Goal: Transaction & Acquisition: Book appointment/travel/reservation

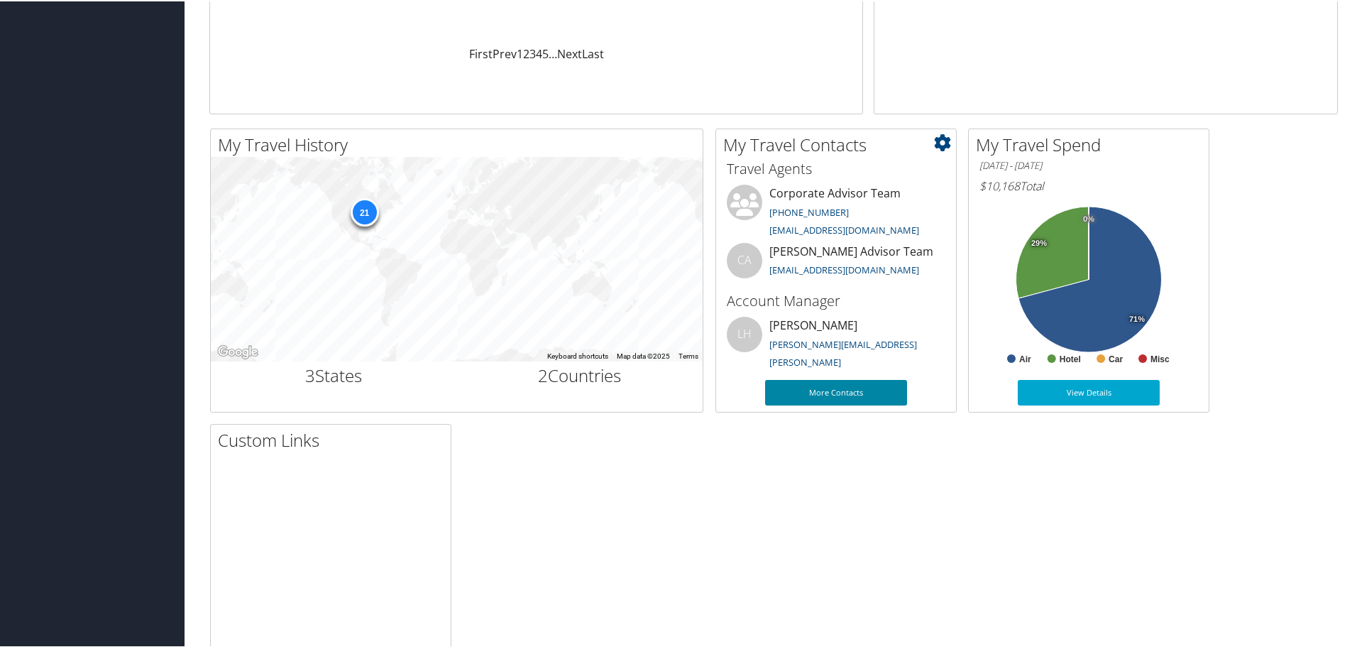
scroll to position [355, 0]
click at [817, 388] on link "More Contacts" at bounding box center [836, 392] width 142 height 26
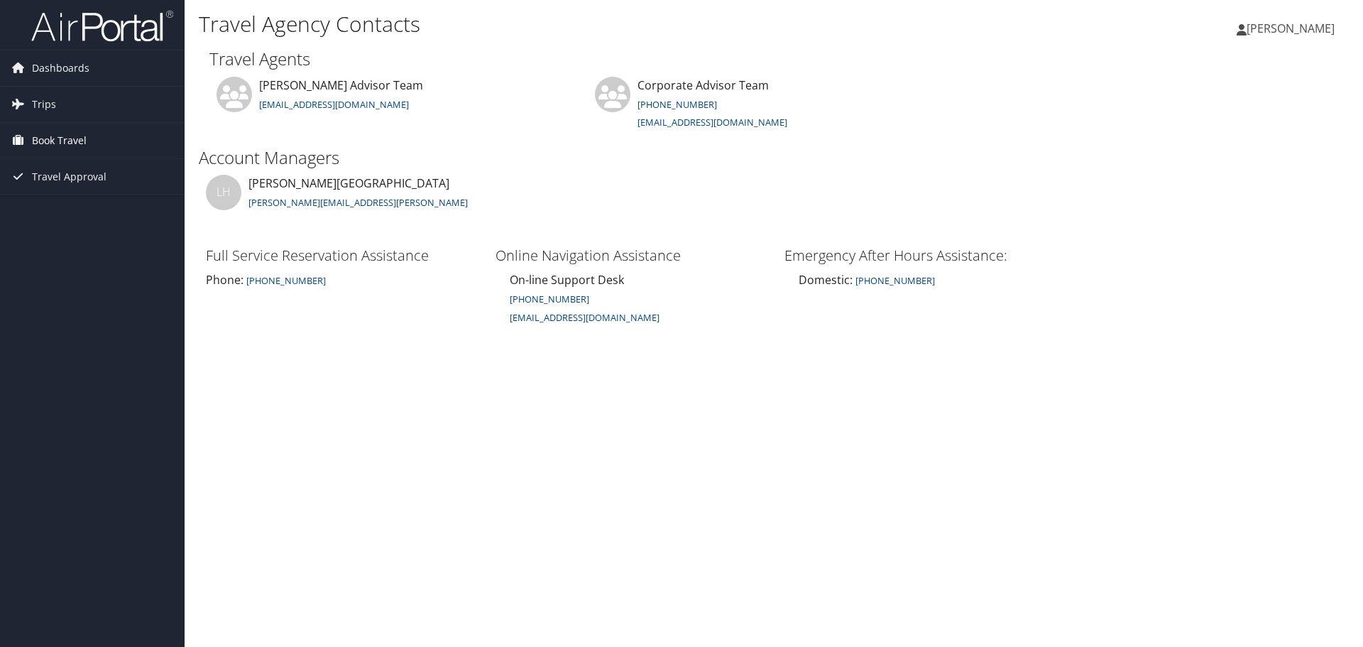
click at [51, 141] on span "Book Travel" at bounding box center [59, 140] width 55 height 35
click at [52, 168] on link "Agent Booking Request" at bounding box center [92, 168] width 185 height 21
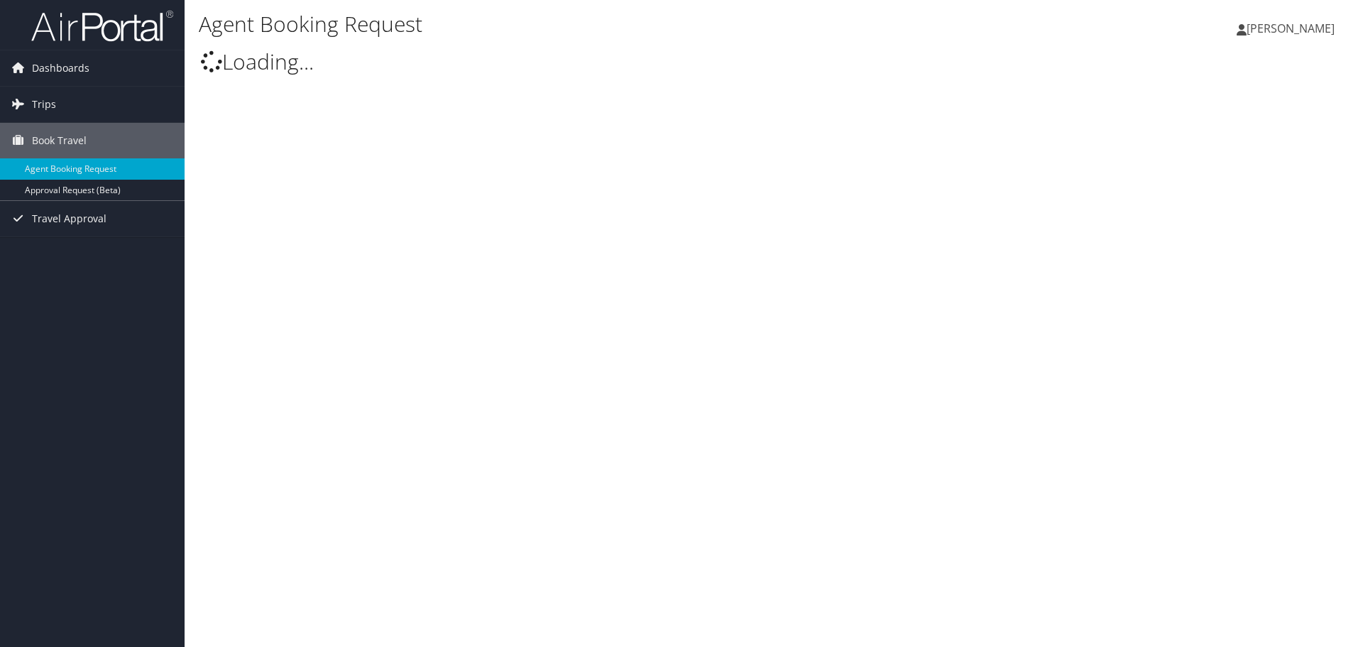
select select "[EMAIL_ADDRESS][DOMAIN_NAME]"
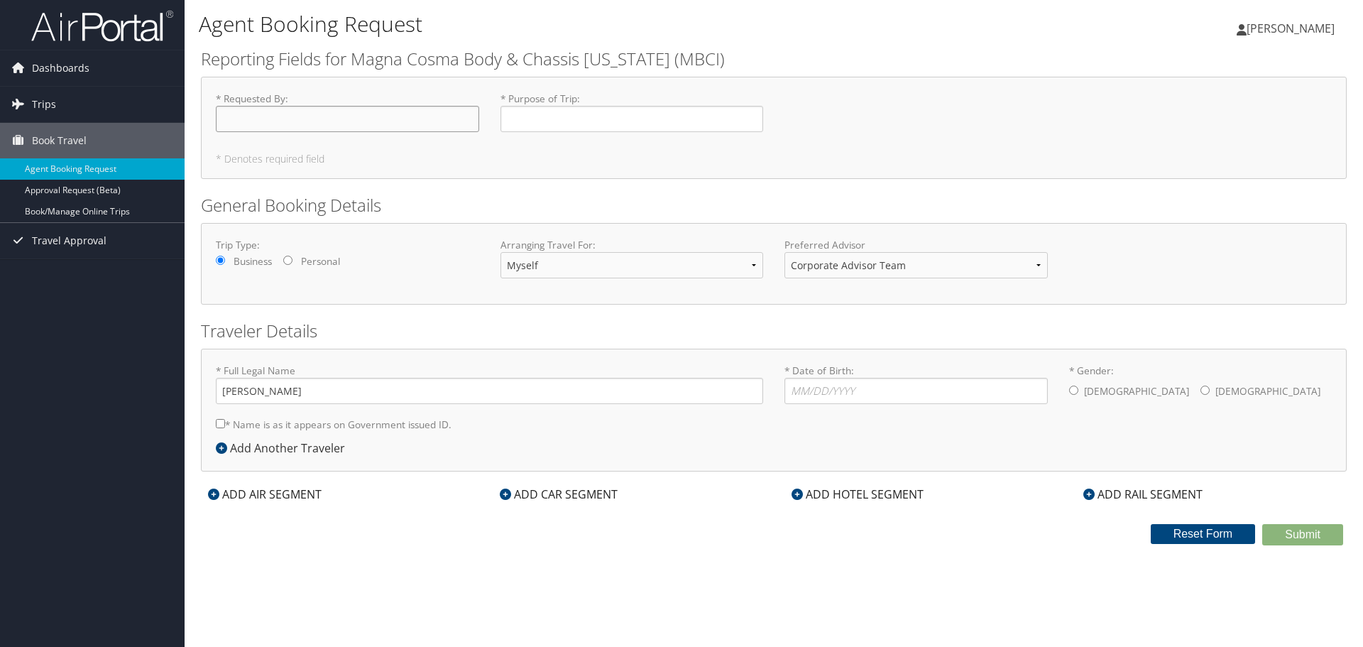
click at [275, 114] on input "* Requested By : Required" at bounding box center [347, 119] width 263 height 26
type input "Matt Koenighain"
click at [583, 126] on input "* Purpose of Trip : Required" at bounding box center [631, 119] width 263 height 26
type input "B"
type input "Dynamo Business Trip - Formex"
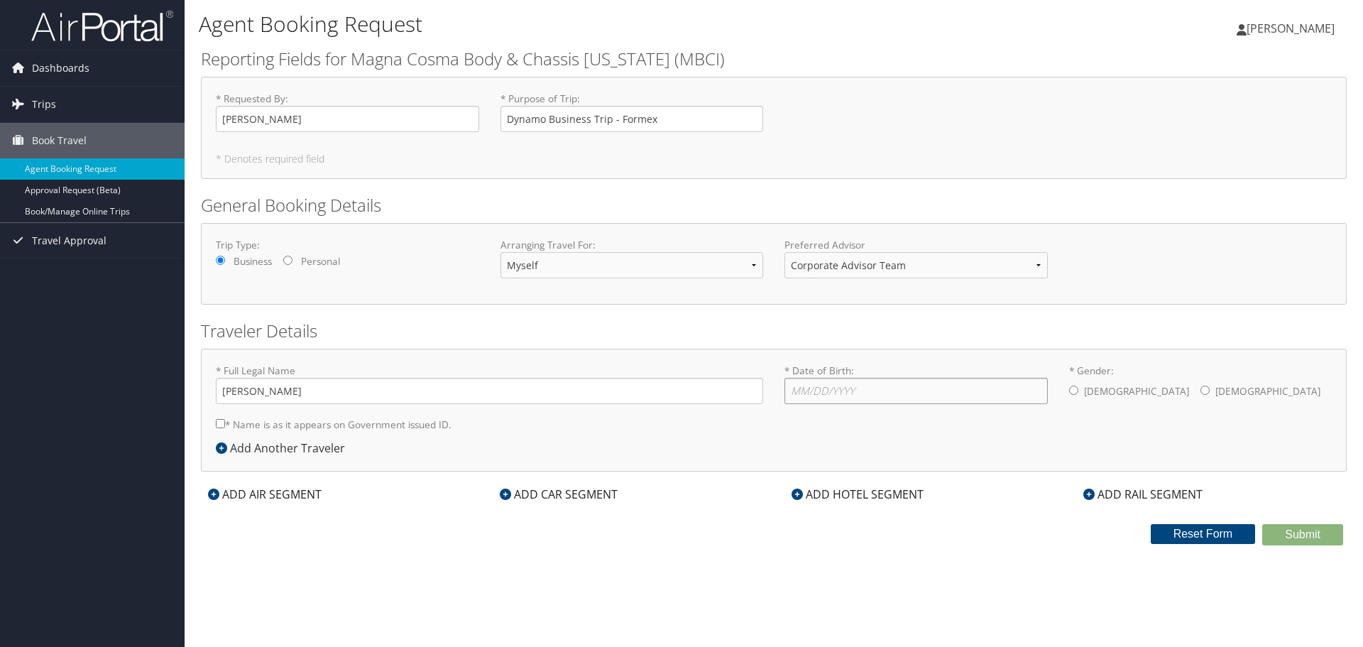
click at [843, 392] on input "* Date of Birth: Invalid Date" at bounding box center [915, 391] width 263 height 26
type input "03/18/1965"
click at [1067, 387] on div "* Gender: Male Female" at bounding box center [1200, 384] width 285 height 43
click at [1077, 388] on input "* Gender: Male Female" at bounding box center [1073, 389] width 9 height 9
radio input "true"
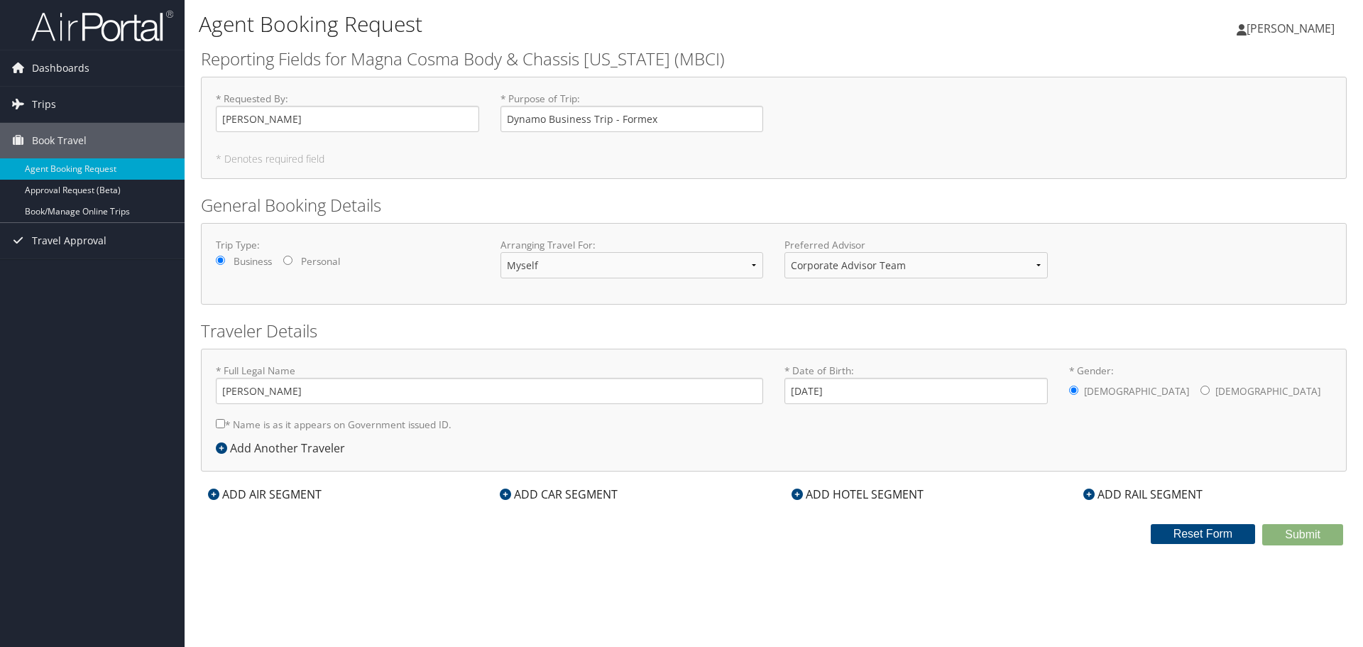
click at [795, 495] on icon at bounding box center [796, 493] width 11 height 11
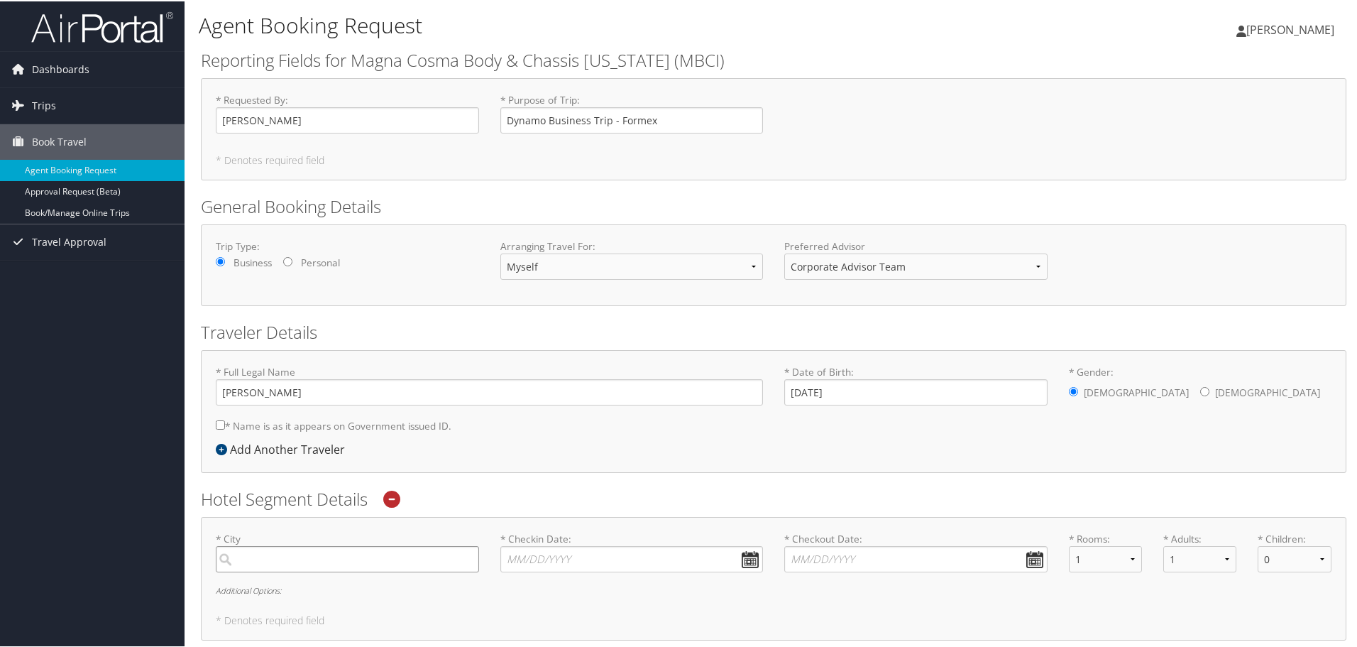
click at [285, 558] on input "search" at bounding box center [347, 557] width 263 height 26
click at [278, 588] on div "Saltillo (SLW Mexico)" at bounding box center [349, 587] width 244 height 18
click at [278, 571] on input "Saltillo" at bounding box center [347, 557] width 263 height 26
type input "Saltillo"
click at [686, 555] on input "* Checkin Date: Dates must be valid" at bounding box center [631, 557] width 263 height 26
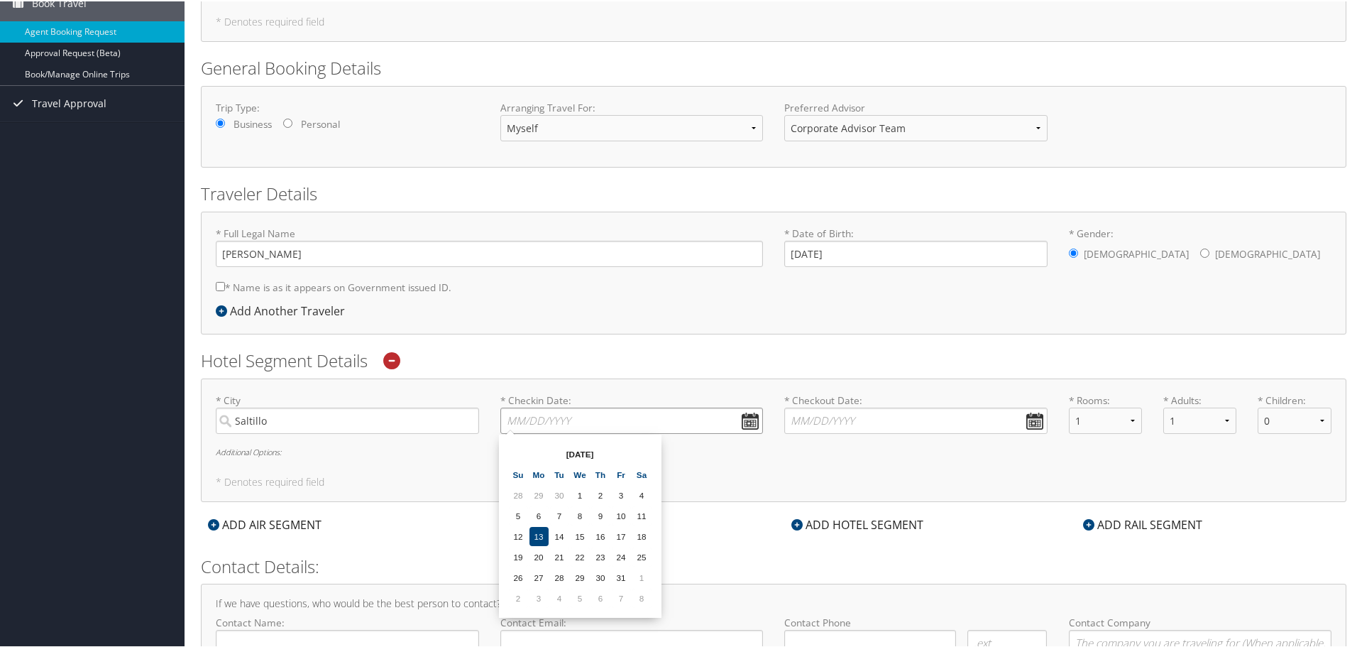
scroll to position [225, 0]
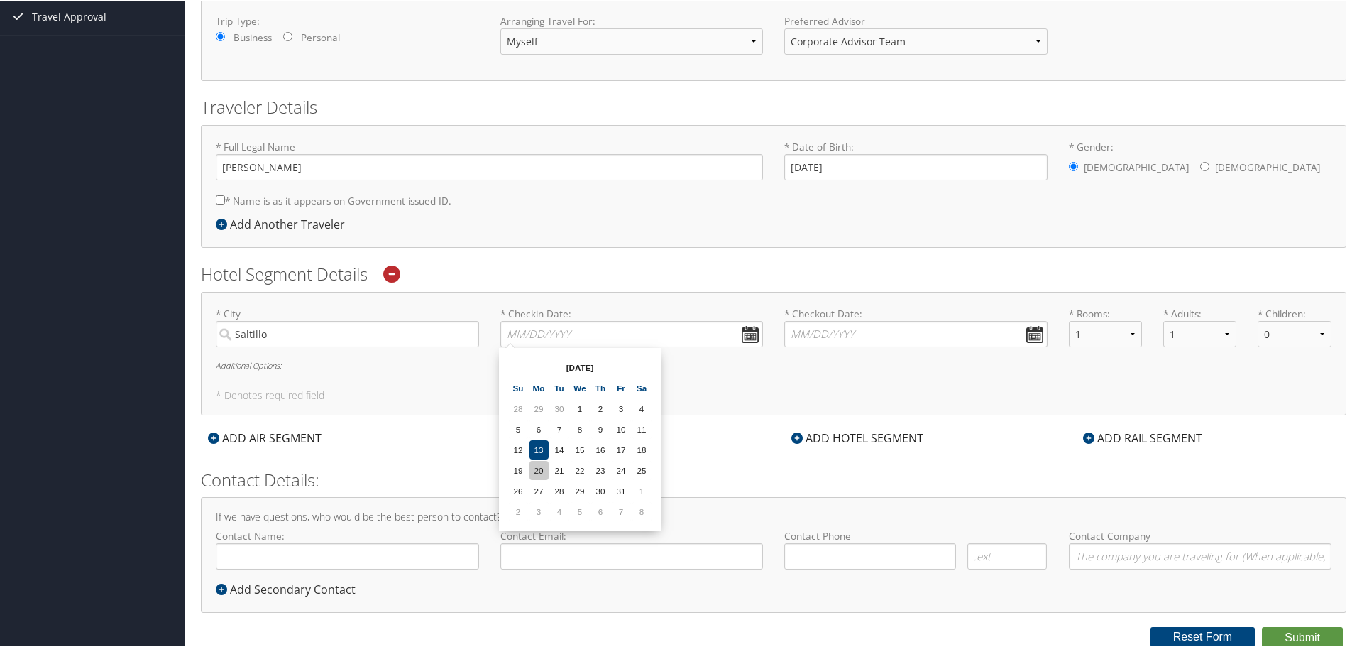
click at [540, 468] on td "20" at bounding box center [538, 468] width 19 height 19
type input "10/20/2025"
click at [1026, 336] on input "* Checkout Date: Dates must be valid" at bounding box center [915, 332] width 263 height 26
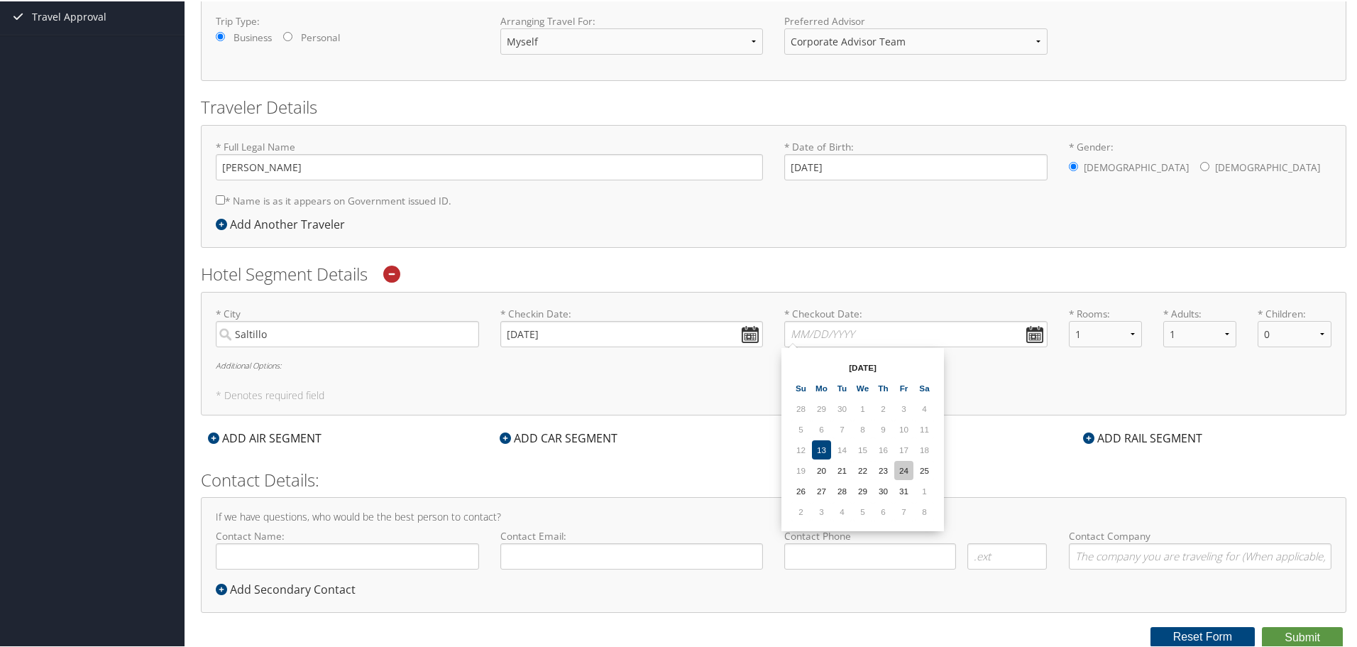
click at [905, 471] on td "24" at bounding box center [903, 468] width 19 height 19
type input "10/24/2025"
click at [246, 553] on input "Contact Name:" at bounding box center [347, 555] width 263 height 26
type input "Matt Koenighain"
type input "( ) -"
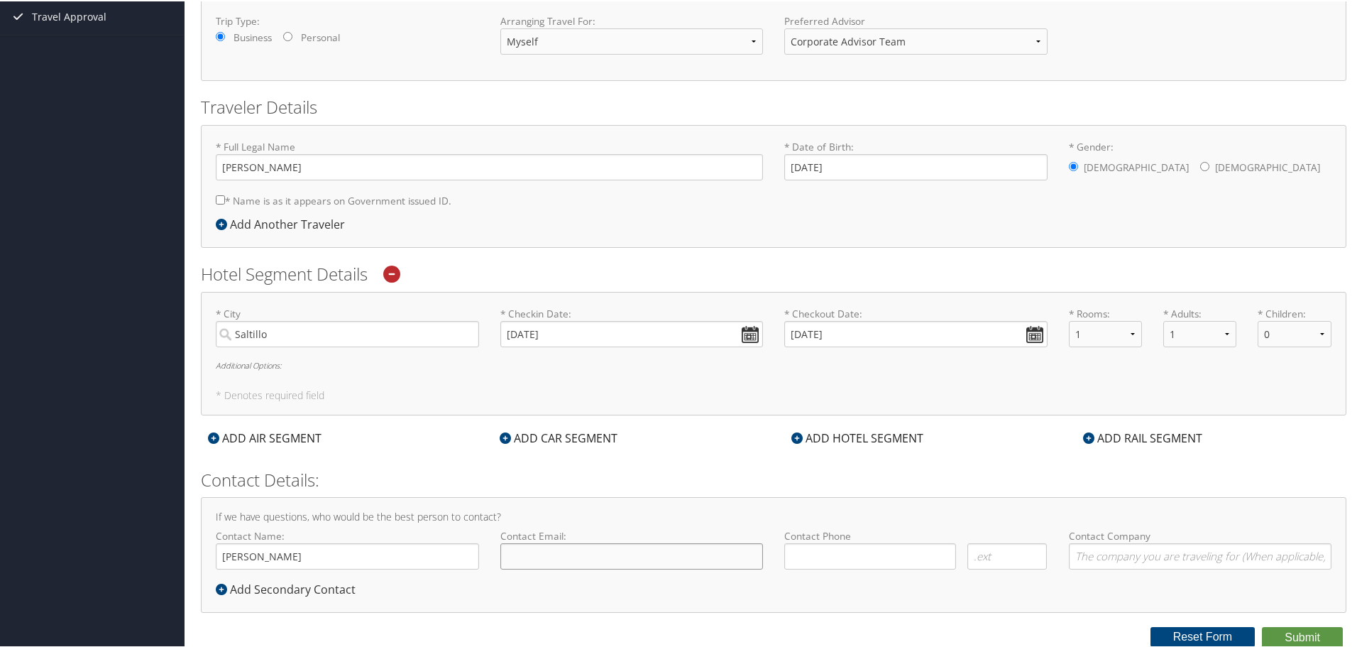
click at [541, 554] on input "Contact Email:" at bounding box center [631, 555] width 263 height 26
type input "matt.koenighain@magna.com"
click at [816, 560] on input "( ) -" at bounding box center [870, 555] width 172 height 26
type input "( ) -"
click at [825, 434] on div "ADD HOTEL SEGMENT" at bounding box center [857, 436] width 146 height 17
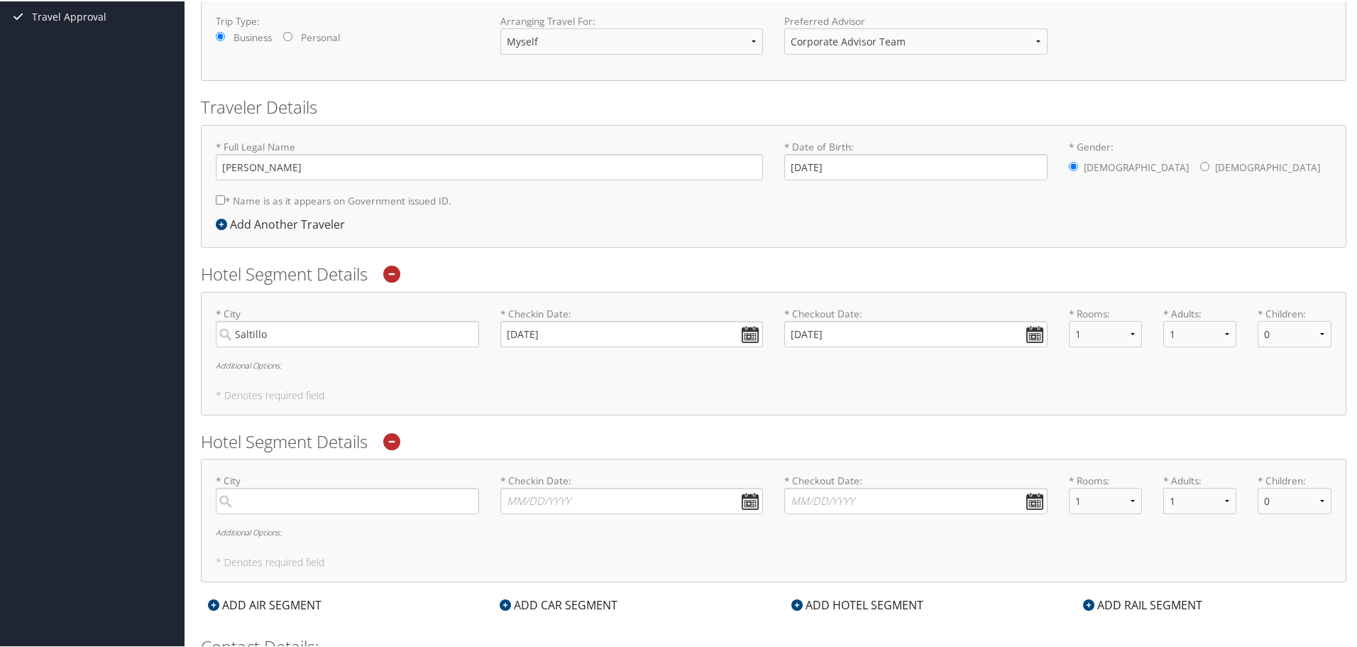
click at [390, 435] on icon at bounding box center [391, 440] width 17 height 17
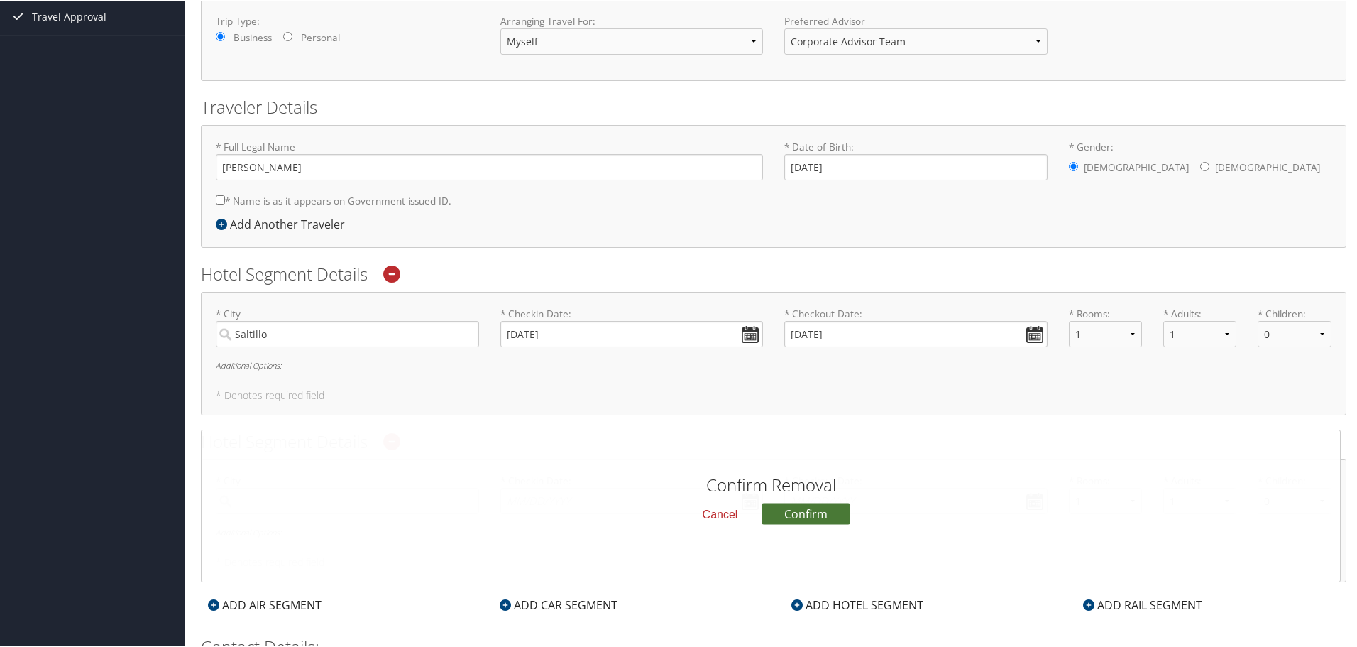
click at [796, 514] on button "Confirm" at bounding box center [806, 511] width 89 height 21
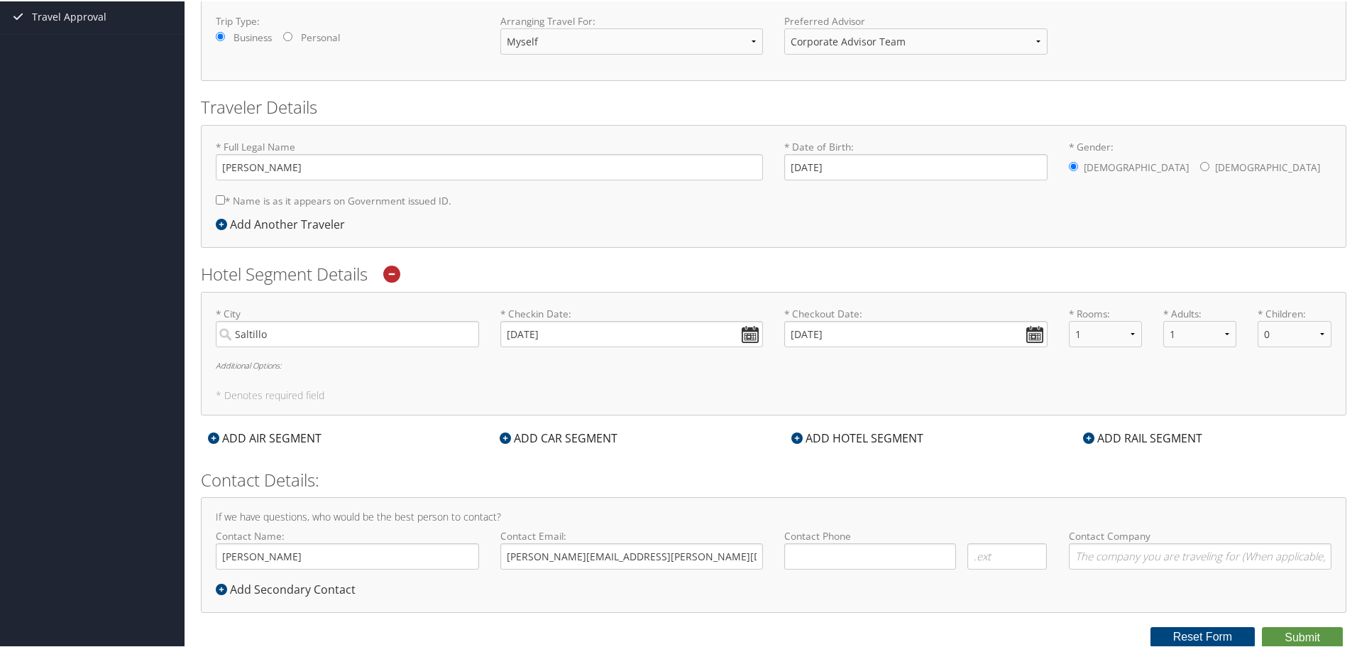
click at [233, 434] on div "ADD AIR SEGMENT" at bounding box center [265, 436] width 128 height 17
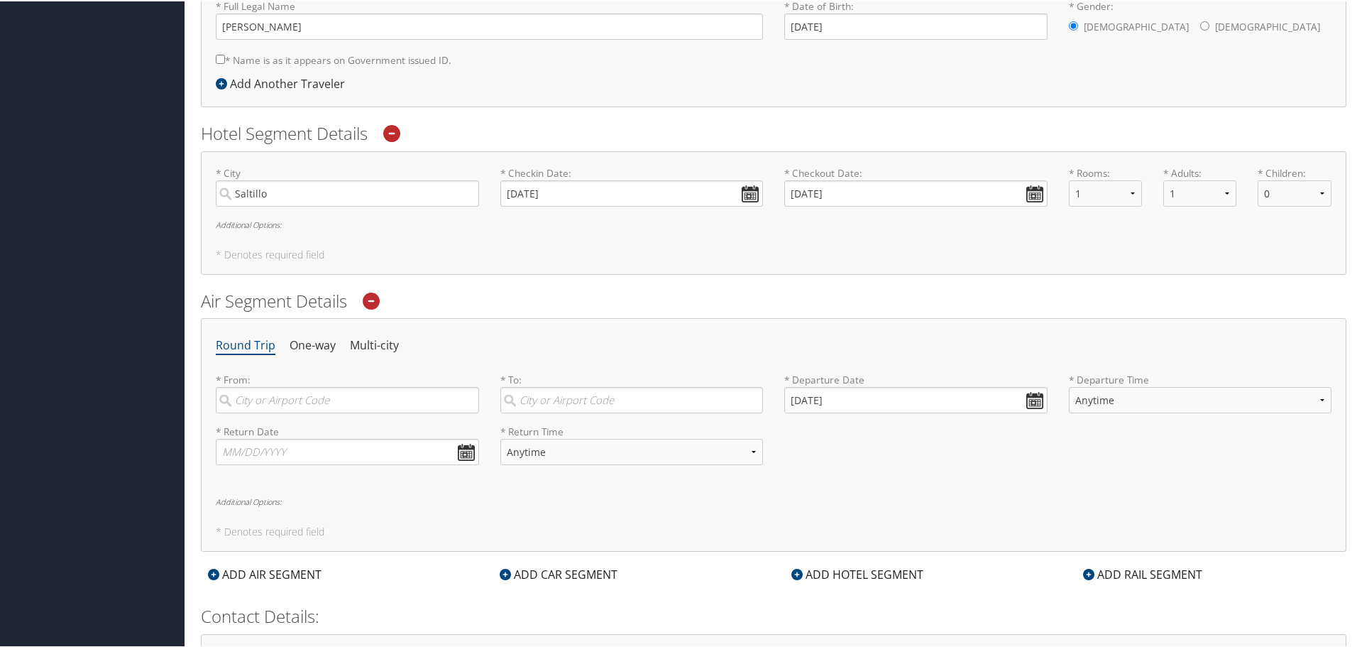
scroll to position [367, 0]
click at [345, 402] on input "search" at bounding box center [347, 397] width 263 height 26
click at [302, 424] on div "Cedar Rapids (CID IA)" at bounding box center [349, 426] width 244 height 18
click at [302, 410] on input "CID" at bounding box center [347, 397] width 263 height 26
type input "Cedar Rapids (CID IA)"
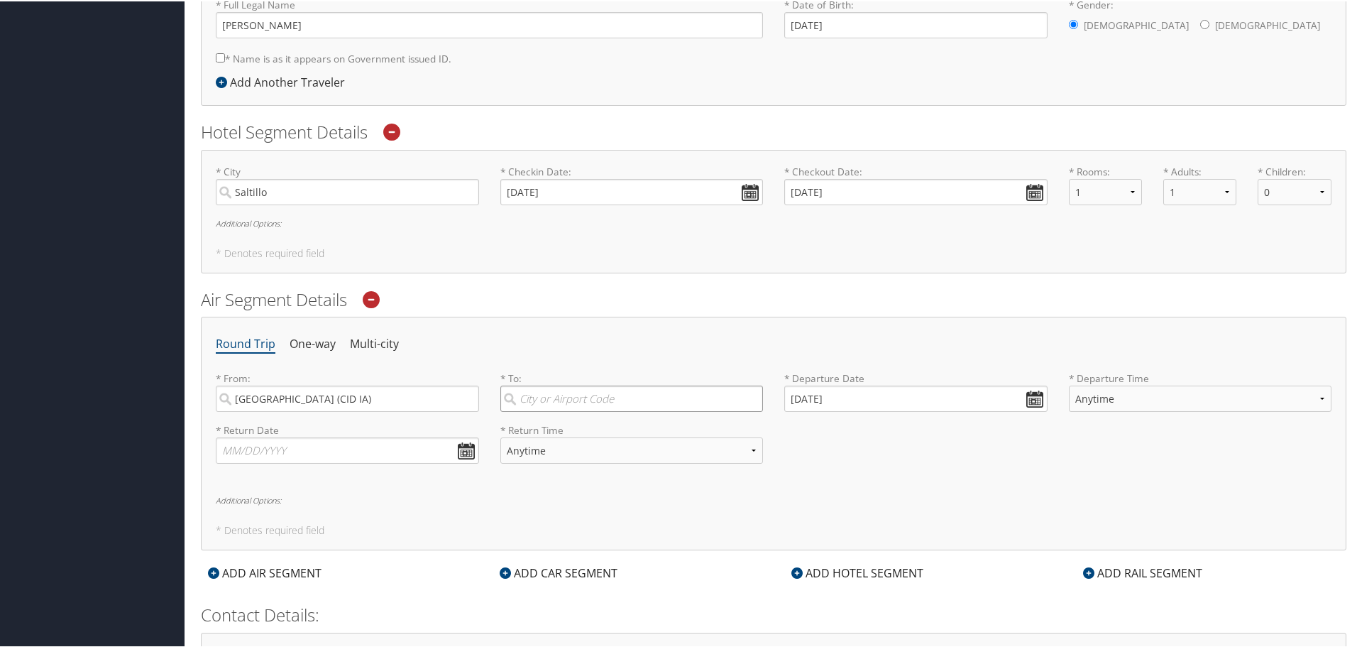
click at [642, 397] on input "search" at bounding box center [631, 397] width 263 height 26
click at [589, 424] on div "Saltillo (SLW Mexico)" at bounding box center [634, 426] width 244 height 18
click at [589, 410] on input "Saltillo" at bounding box center [631, 397] width 263 height 26
type input "Saltillo (SLW Mexico)"
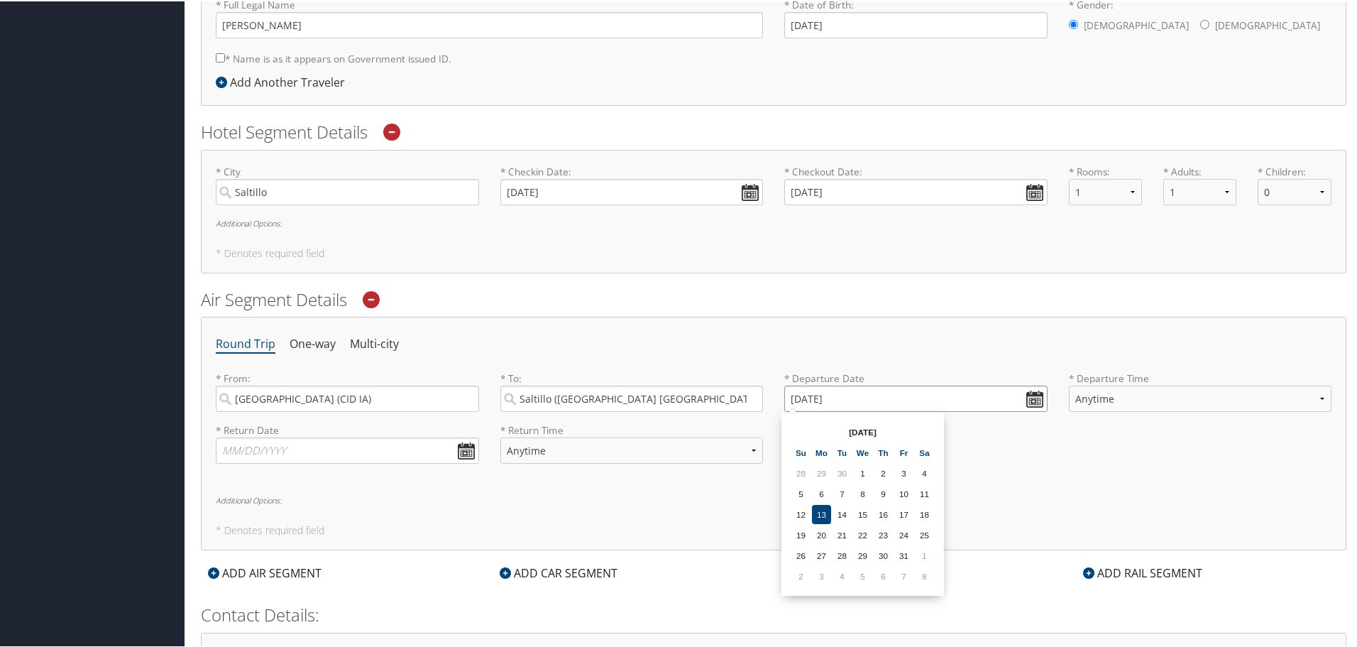
click at [1031, 393] on input "10/13/2025" at bounding box center [915, 397] width 263 height 26
click at [820, 533] on td "20" at bounding box center [821, 533] width 19 height 19
type input "10/20/2025"
click at [1315, 395] on select "Anytime Early Morning (5AM-7AM) Morning (7AM-12PM) Afternoon (12PM-5PM) Evening…" at bounding box center [1200, 397] width 263 height 26
select select "5AM-7AM"
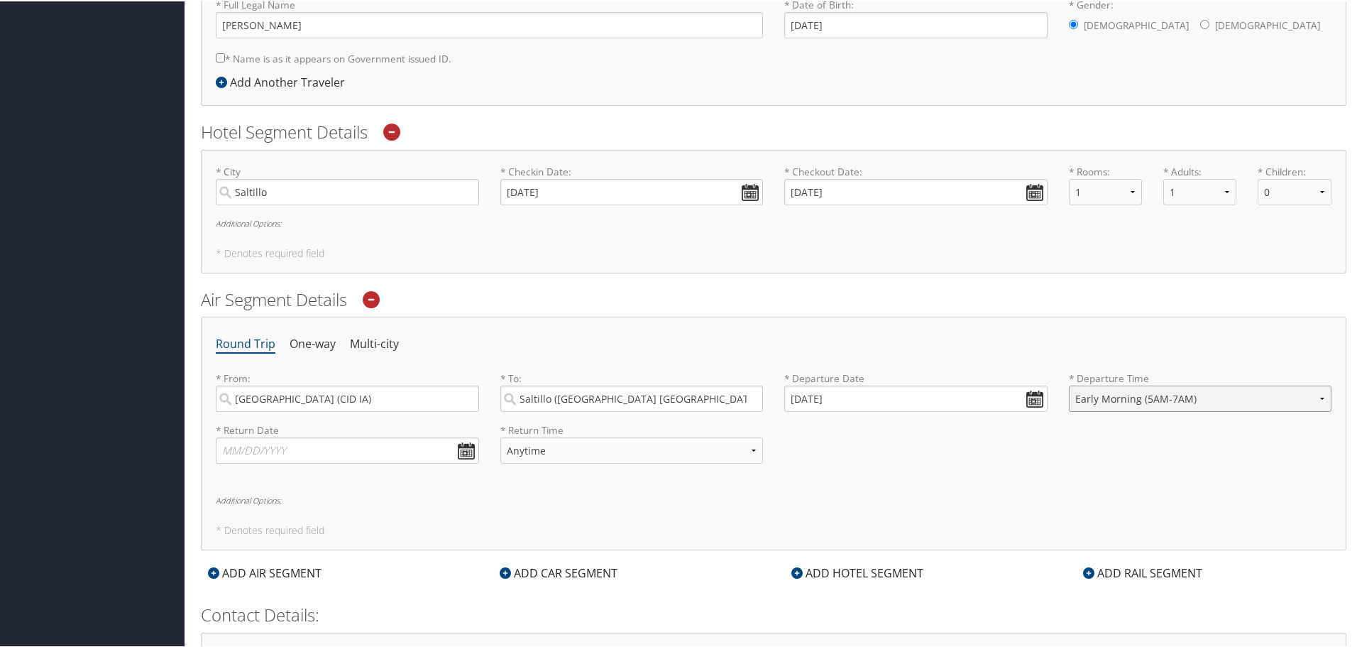
click at [1069, 384] on select "Anytime Early Morning (5AM-7AM) Morning (7AM-12PM) Afternoon (12PM-5PM) Evening…" at bounding box center [1200, 397] width 263 height 26
click at [465, 454] on input "text" at bounding box center [347, 449] width 263 height 26
click at [332, 583] on td "24" at bounding box center [338, 585] width 19 height 19
type input "10/24/2025"
click at [754, 449] on select "Anytime Early Morning (5AM-7AM) Morning (7AM-12PM) Afternoon (12PM-5PM) Evening…" at bounding box center [631, 449] width 263 height 26
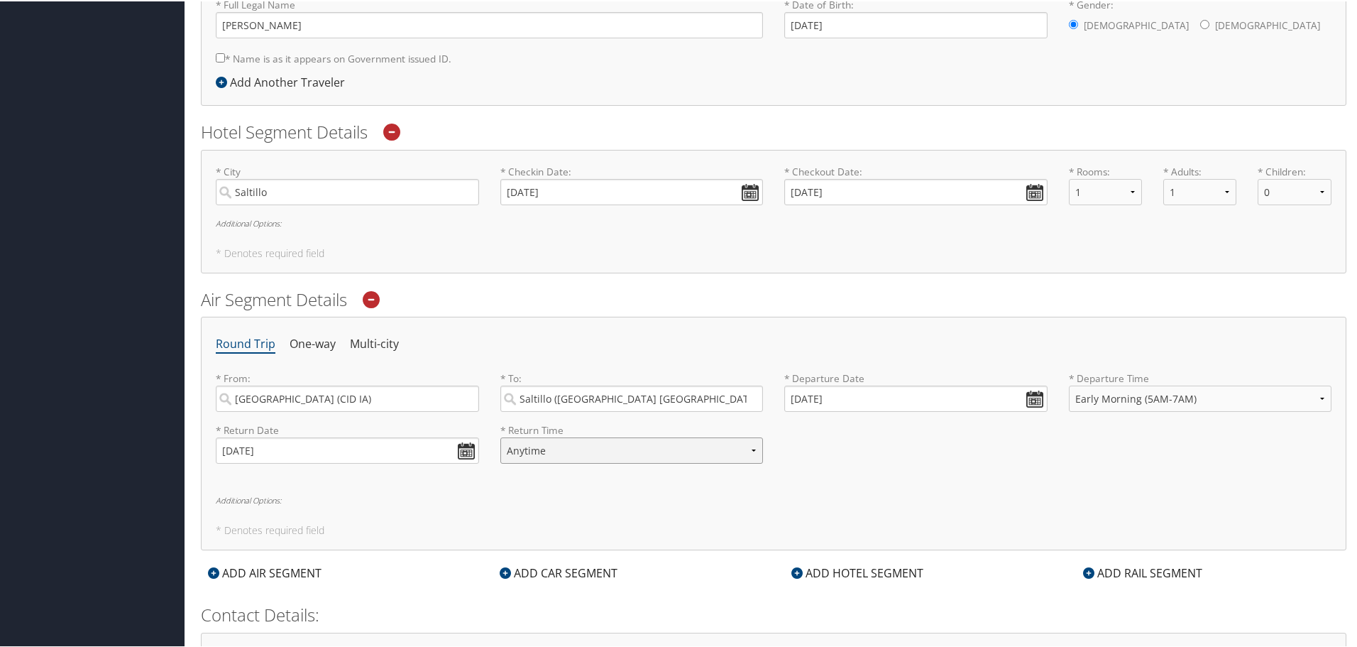
select select "7AM-12PM"
click at [500, 436] on select "Anytime Early Morning (5AM-7AM) Morning (7AM-12PM) Afternoon (12PM-5PM) Evening…" at bounding box center [631, 449] width 263 height 26
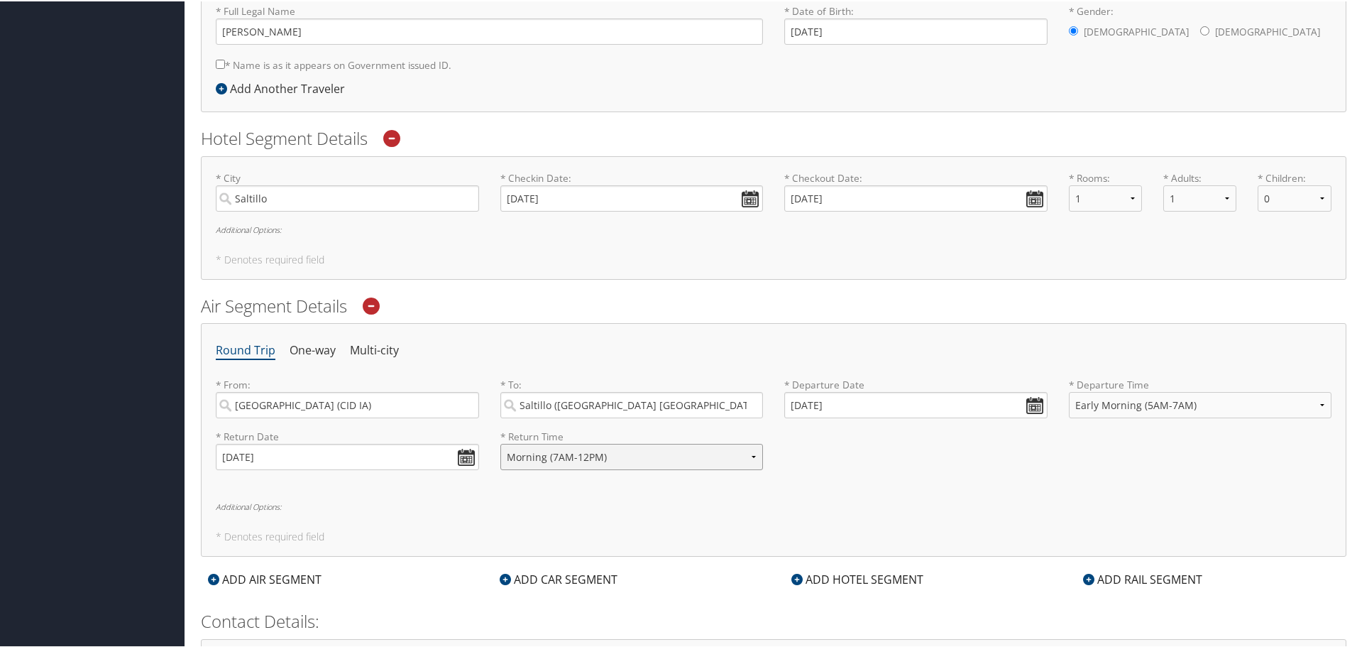
scroll to position [290, 0]
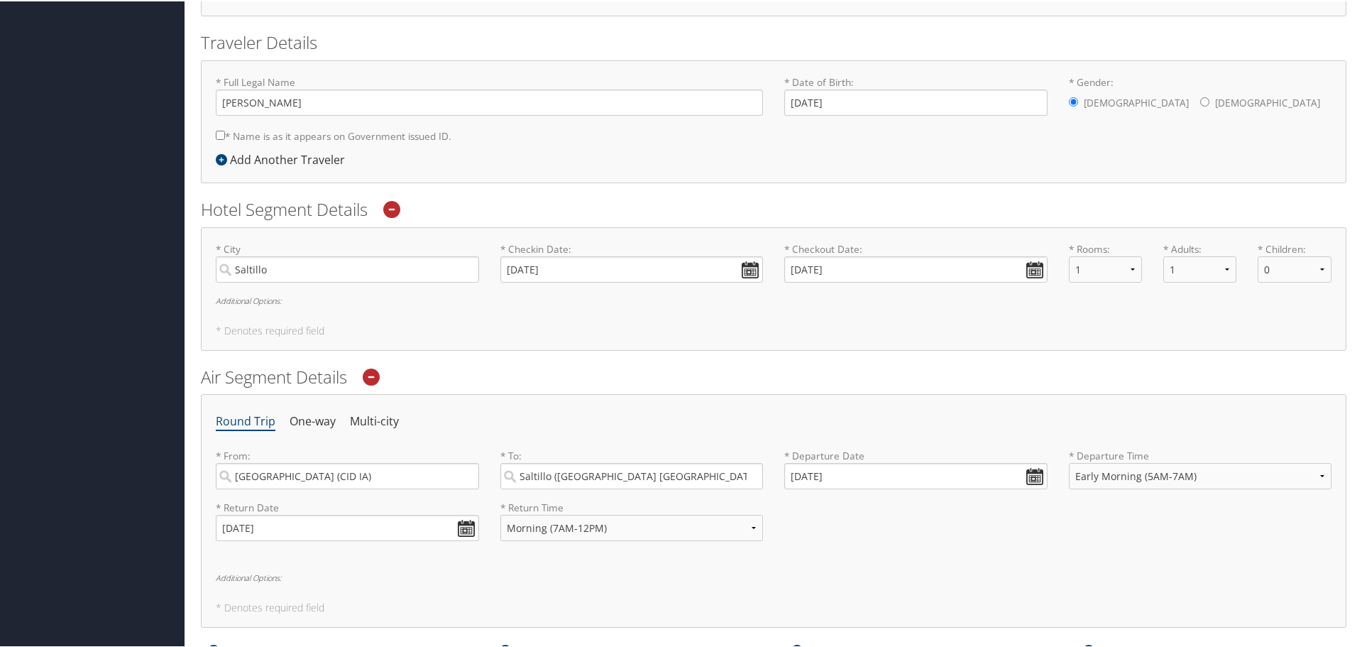
click at [223, 136] on input "* Name is as it appears on Government issued ID." at bounding box center [220, 133] width 9 height 9
checkbox input "true"
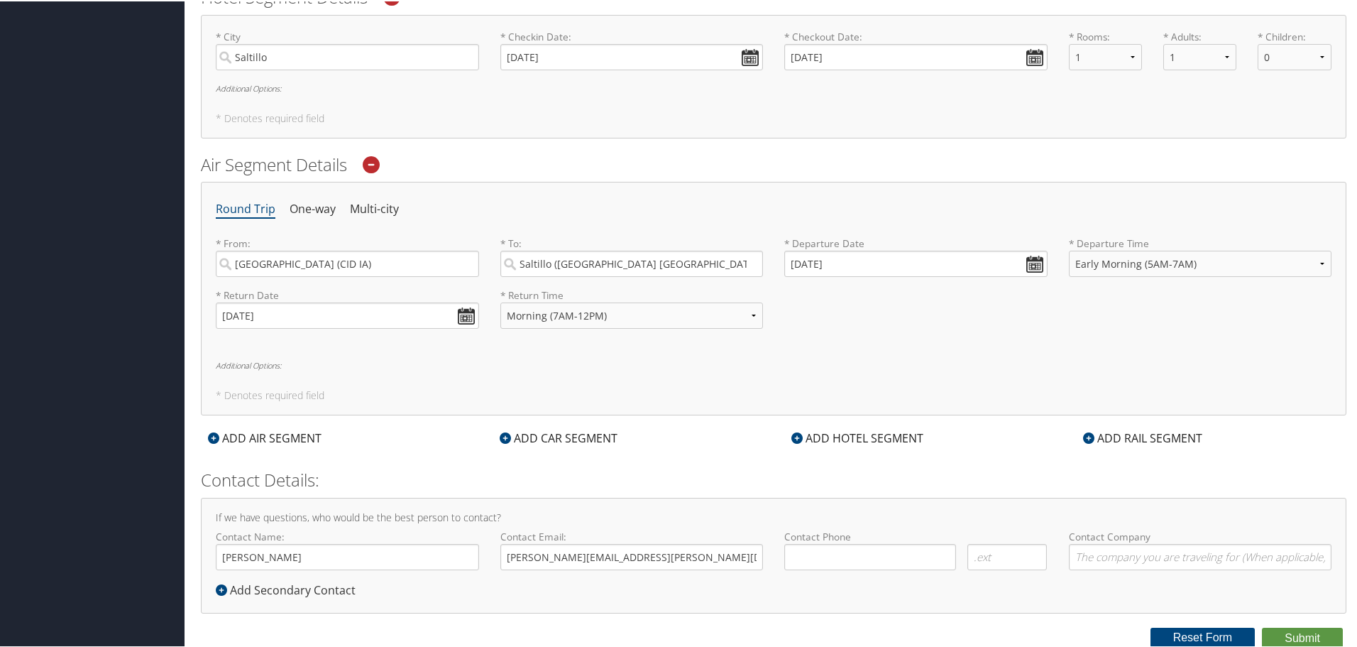
scroll to position [503, 0]
click at [837, 554] on input "( ) -" at bounding box center [870, 555] width 172 height 26
click at [796, 556] on input "( ) -" at bounding box center [870, 555] width 172 height 26
type input "(319) 631-0632"
click at [1089, 555] on input "Contact Company" at bounding box center [1200, 555] width 263 height 26
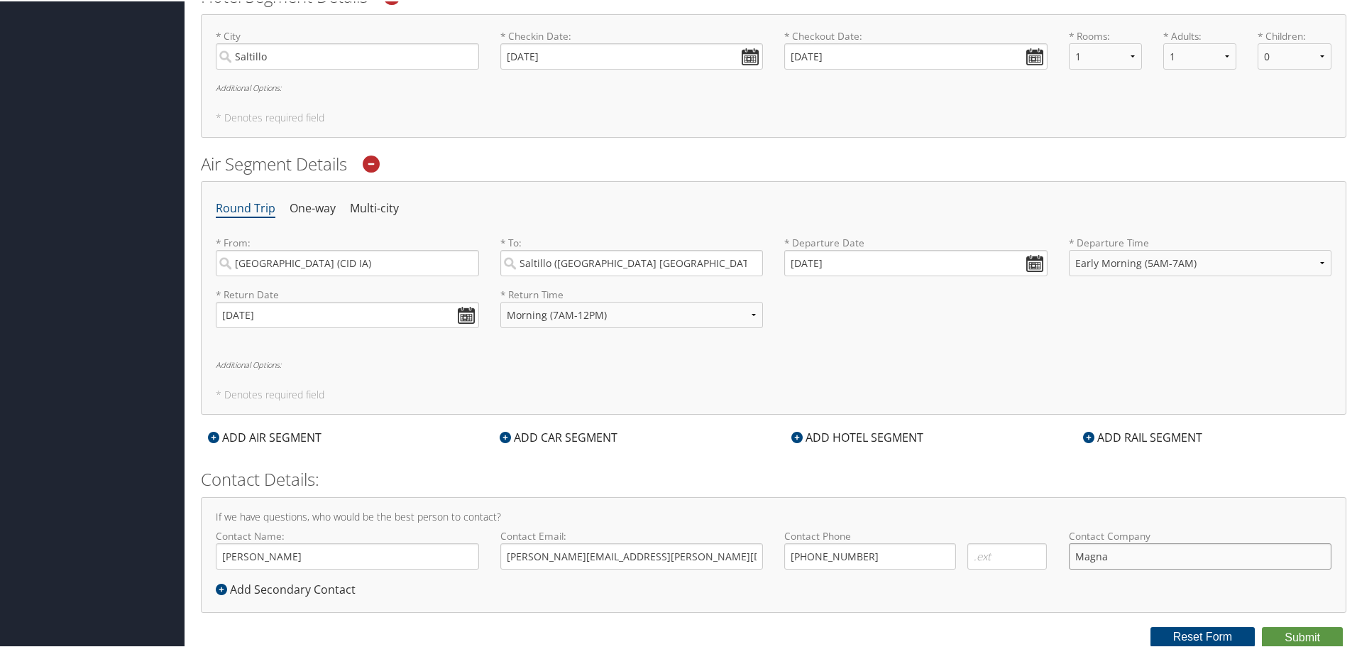
type input "Magna"
click at [876, 596] on div "If we have questions, who would be the best person to contact? Contact Name: Ma…" at bounding box center [774, 553] width 1146 height 116
click at [1305, 637] on button "Submit" at bounding box center [1302, 635] width 81 height 21
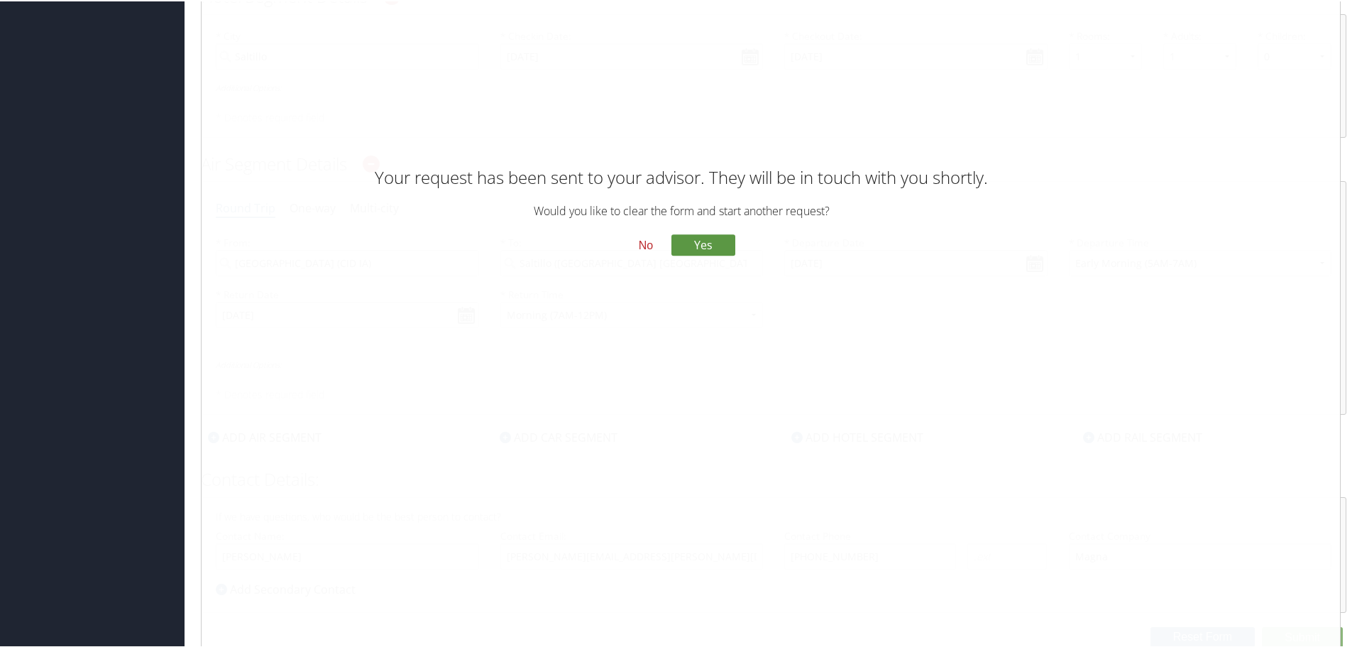
click at [637, 246] on button "No" at bounding box center [645, 244] width 37 height 24
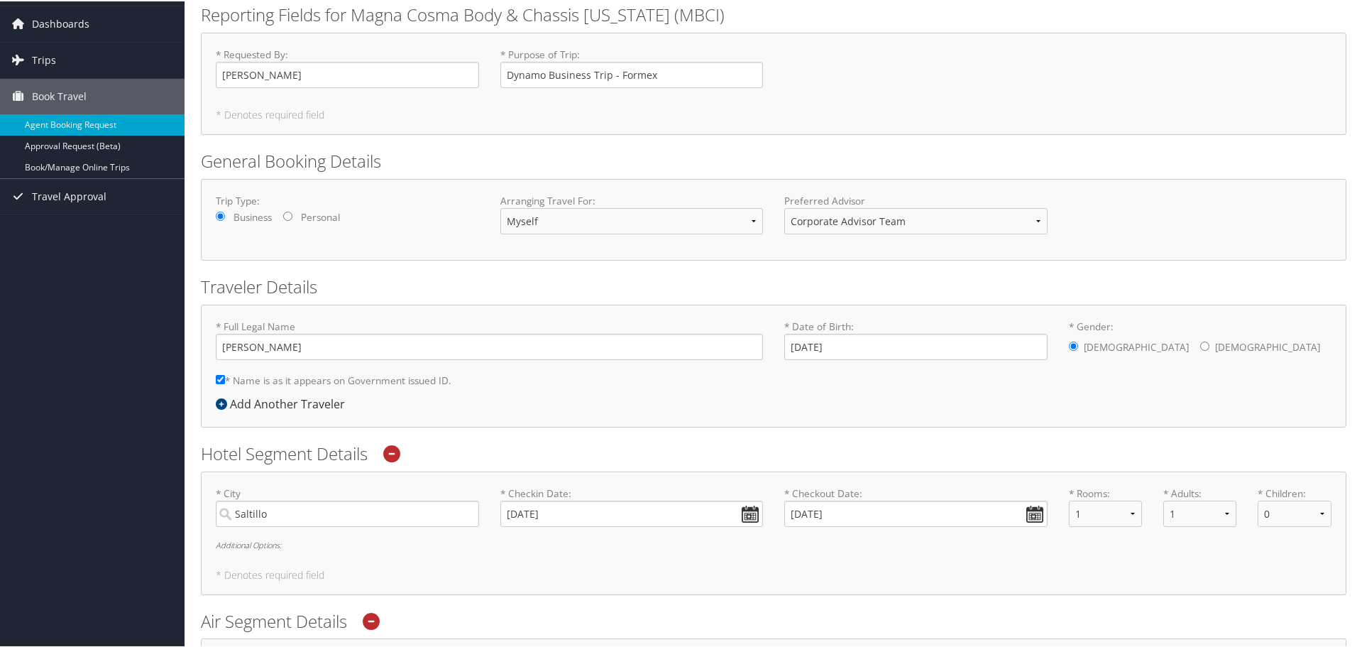
scroll to position [0, 0]
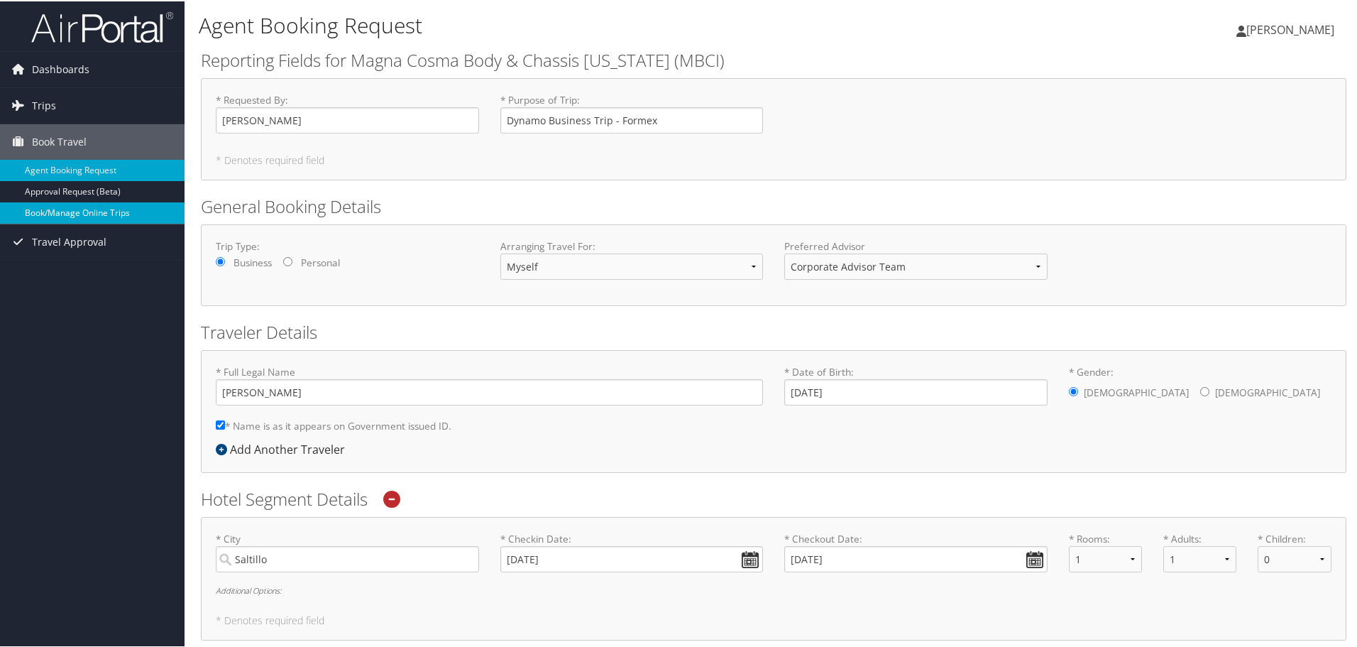
click at [79, 212] on link "Book/Manage Online Trips" at bounding box center [92, 211] width 185 height 21
click at [78, 398] on div "Dashboards My Travel Dashboard Trips Current/Future Trips Past Trips Trips Miss…" at bounding box center [681, 574] width 1363 height 1149
